Goal: Book appointment/travel/reservation

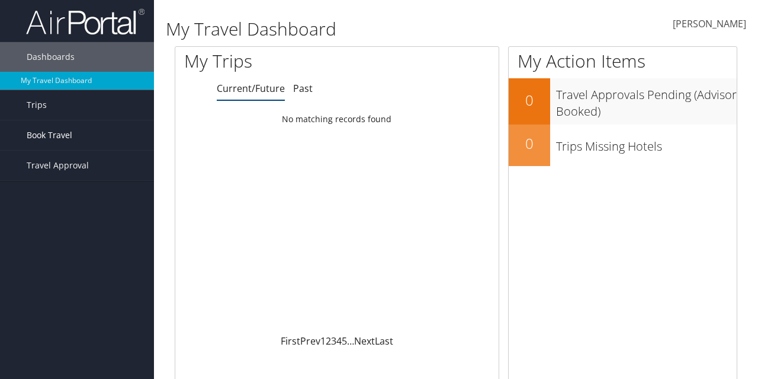
click at [62, 131] on span "Book Travel" at bounding box center [50, 135] width 46 height 30
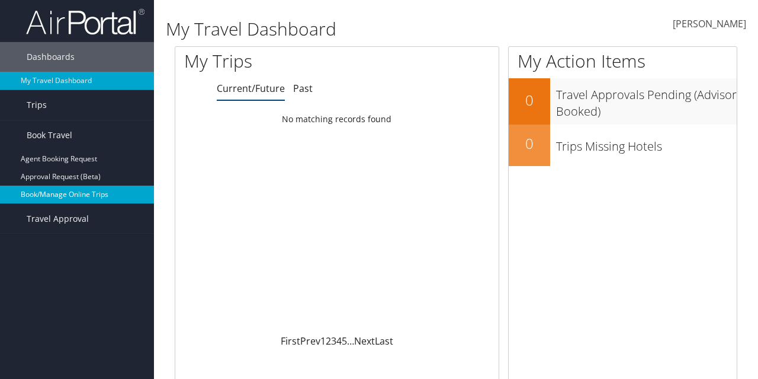
click at [68, 196] on link "Book/Manage Online Trips" at bounding box center [77, 194] width 154 height 18
